Goal: Check status: Verify the current state of an ongoing process or item

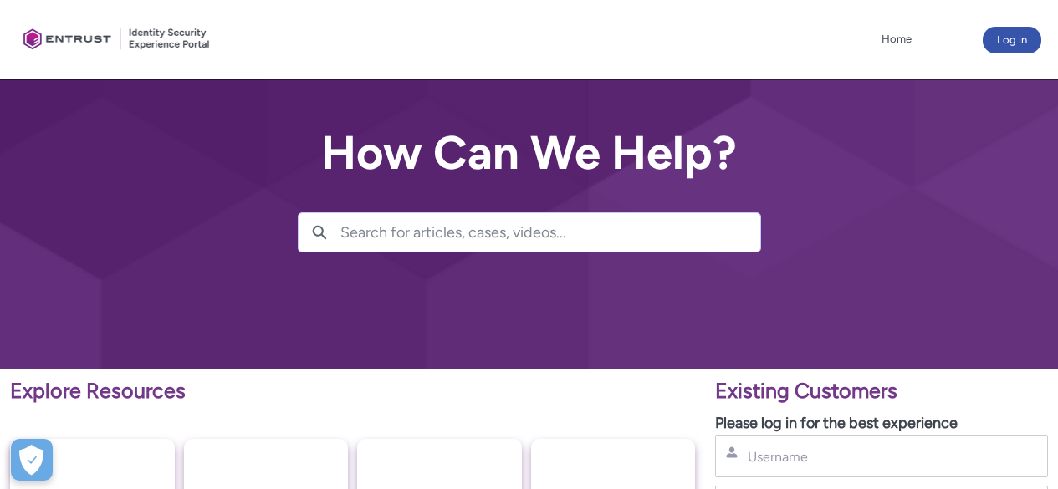
click at [771, 435] on div "Username" at bounding box center [881, 456] width 333 height 43
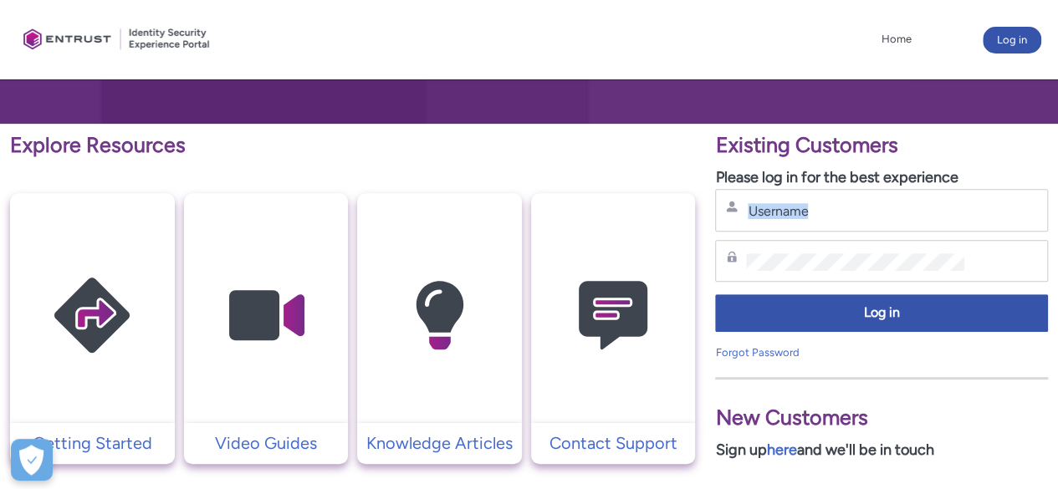
click at [768, 200] on div "Username" at bounding box center [881, 210] width 311 height 21
click at [768, 207] on input "Username" at bounding box center [855, 211] width 218 height 18
click at [767, 209] on input "Username" at bounding box center [855, 211] width 218 height 18
click at [766, 209] on input "Username" at bounding box center [855, 211] width 218 height 18
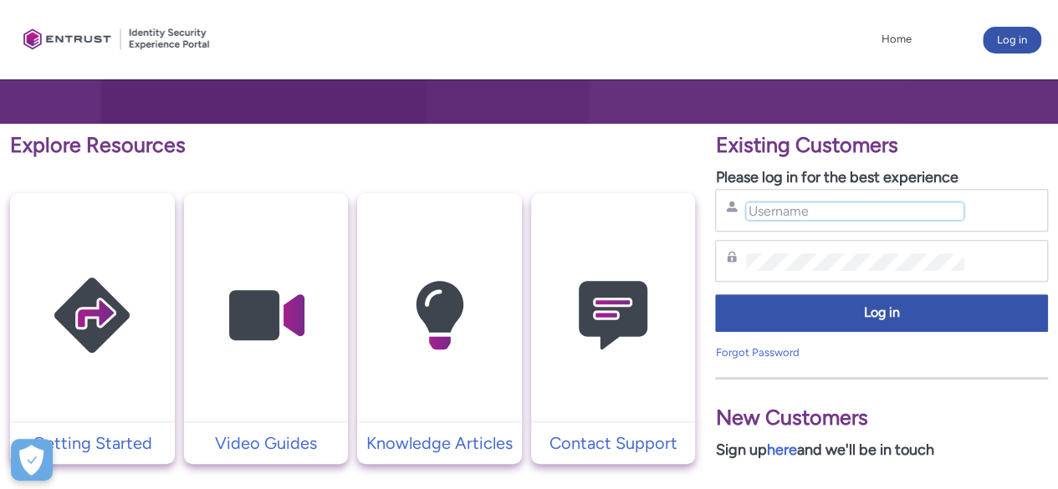
type input "[PERSON_NAME][EMAIL_ADDRESS][DOMAIN_NAME]"
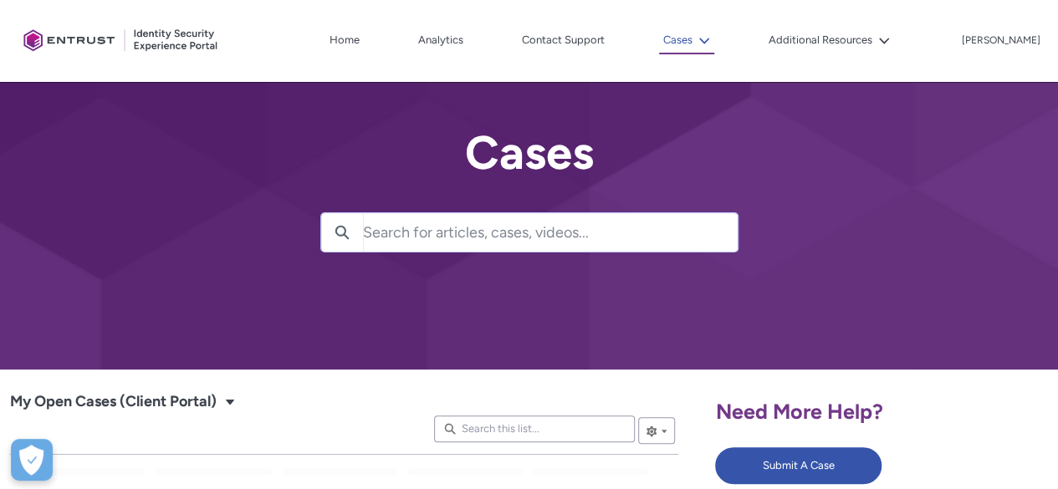
click at [709, 38] on icon at bounding box center [704, 41] width 10 height 6
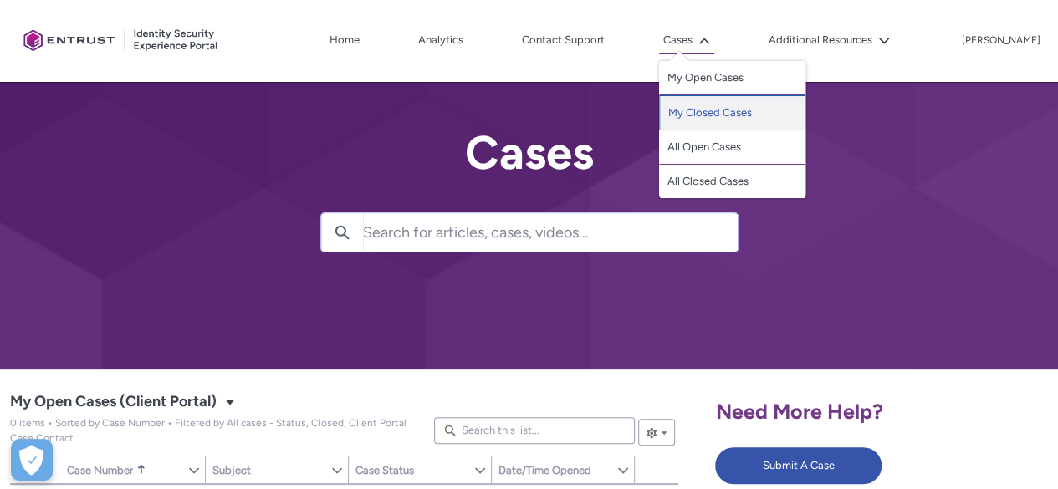
click at [728, 104] on link "My Closed Cases" at bounding box center [732, 112] width 146 height 35
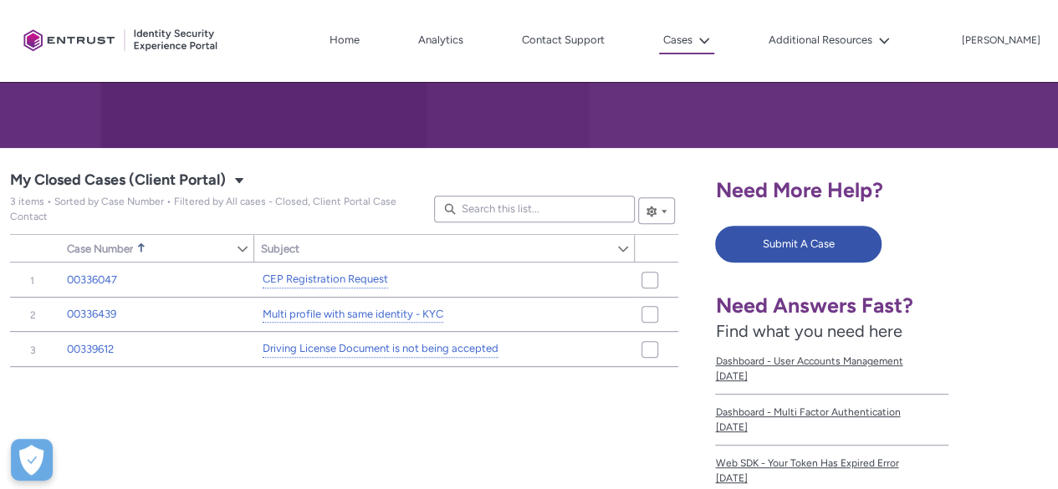
scroll to position [223, 0]
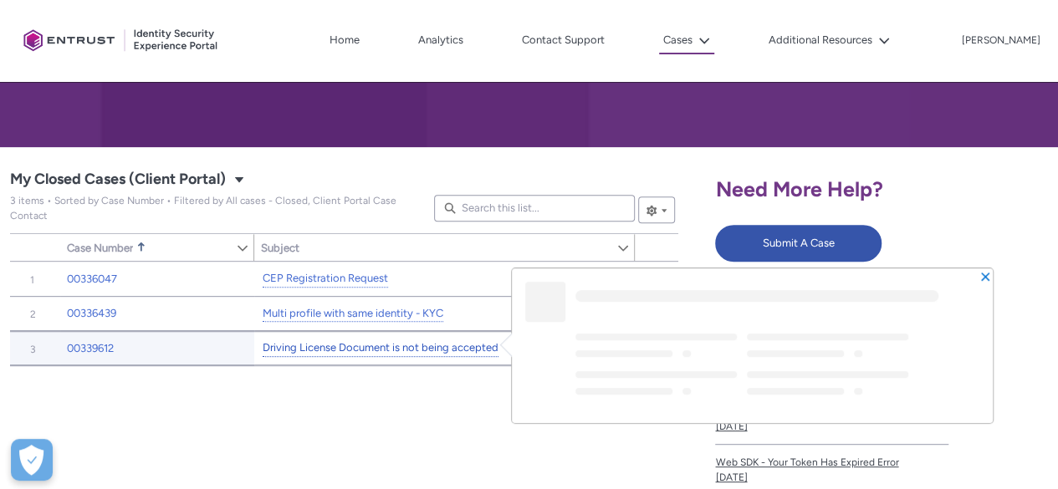
click at [419, 345] on link "Driving License Document is not being accepted" at bounding box center [381, 349] width 236 height 18
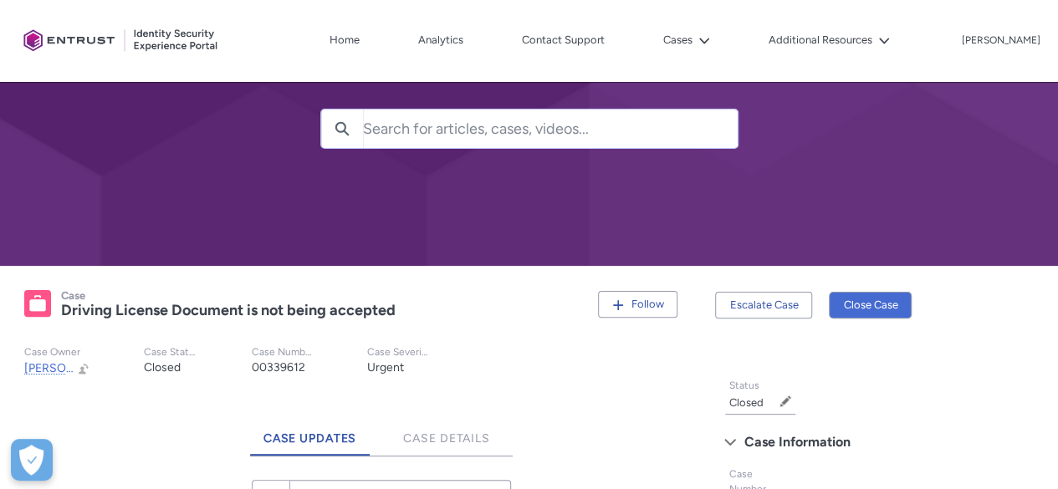
scroll to position [91, 0]
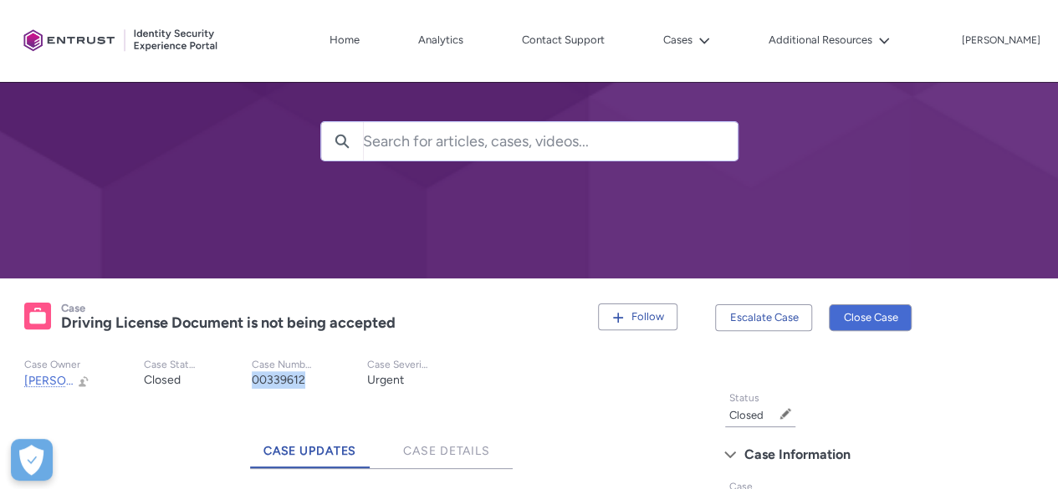
drag, startPoint x: 318, startPoint y: 374, endPoint x: 241, endPoint y: 377, distance: 77.0
click at [241, 377] on records-highlights-details-item "Case Number 00339612" at bounding box center [282, 374] width 115 height 31
copy lightning-formatted-text "00339612"
